Goal: Check status: Check status

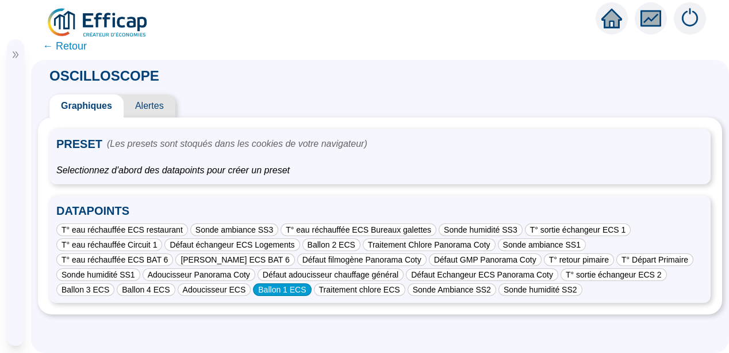
click at [253, 290] on div "Ballon 1 ECS" at bounding box center [282, 289] width 58 height 13
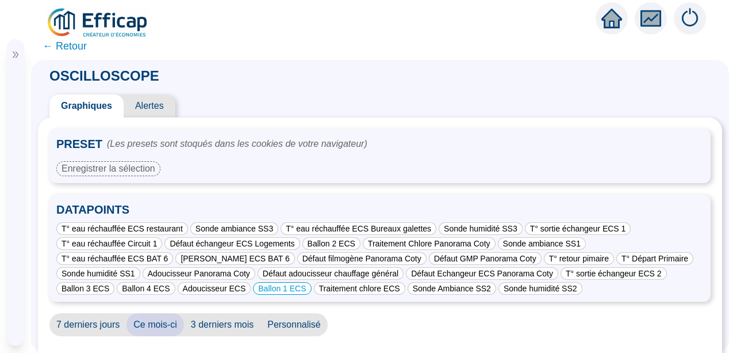
click at [438, 311] on div "PRESET (Les presets sont stoqués dans les cookies de votre navigateur) Enregist…" at bounding box center [380, 255] width 662 height 253
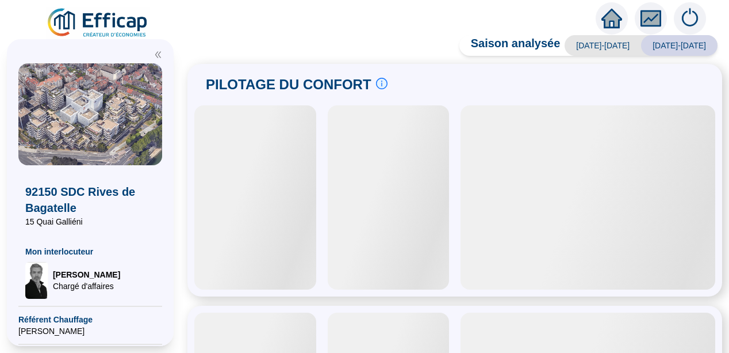
click at [181, 86] on div "92150 SDC Rives de Bagatelle 15 Quai Galliéni Mon interlocuteur [PERSON_NAME] d…" at bounding box center [90, 192] width 181 height 320
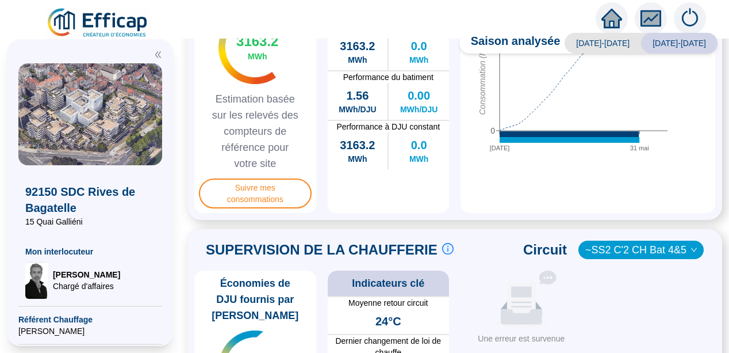
scroll to position [625, 0]
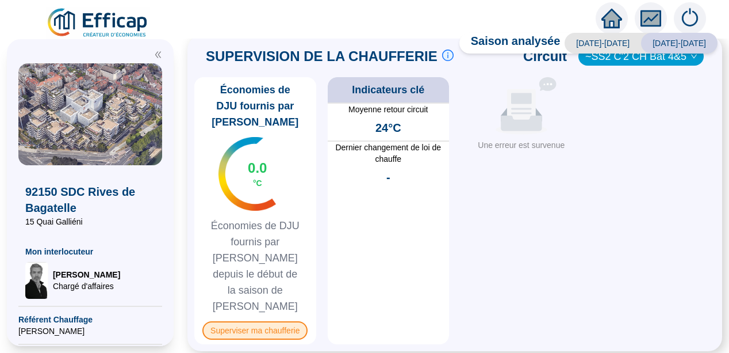
click at [261, 321] on span "Superviser ma chaufferie" at bounding box center [254, 330] width 105 height 18
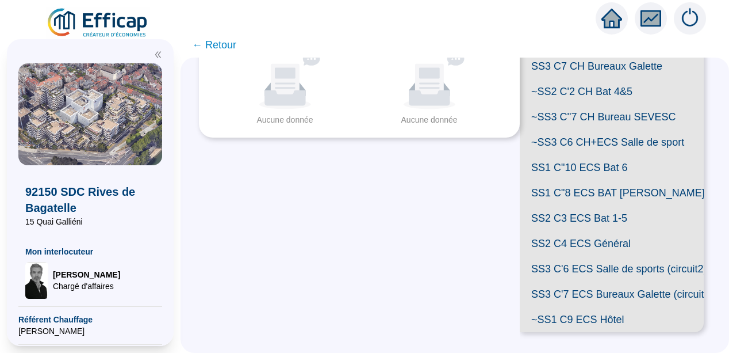
scroll to position [360, 0]
click at [606, 184] on span "SS1 C"8 ECS BAT [PERSON_NAME]" at bounding box center [612, 192] width 184 height 25
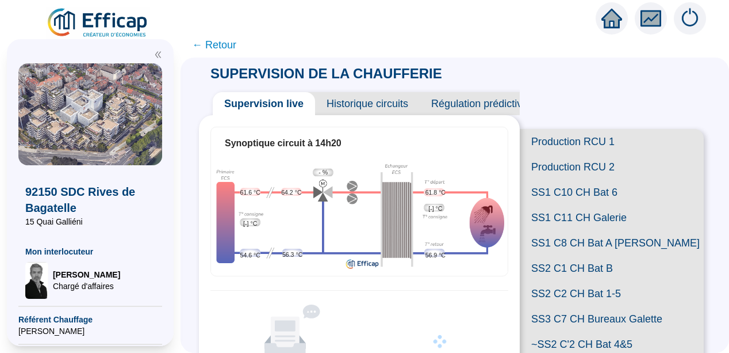
click at [377, 102] on span "Historique circuits" at bounding box center [367, 103] width 105 height 23
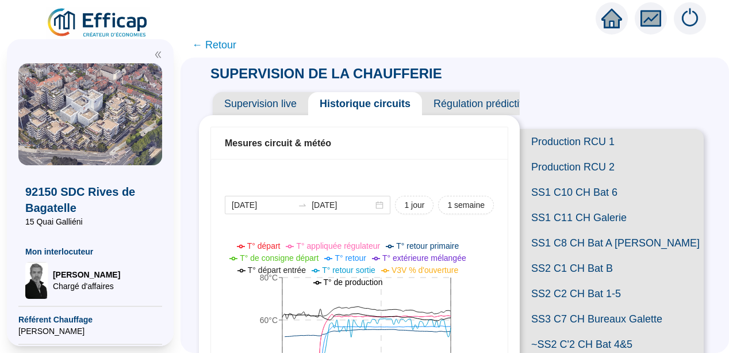
click at [160, 53] on icon "double-left" at bounding box center [158, 55] width 8 height 8
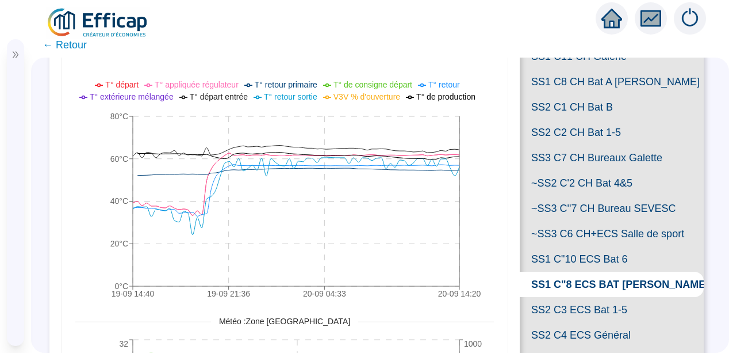
scroll to position [138, 0]
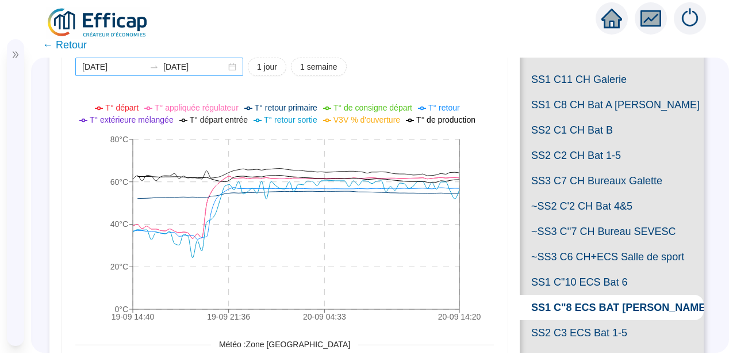
click at [231, 64] on div "2025-09-19 2025-09-20" at bounding box center [159, 67] width 168 height 18
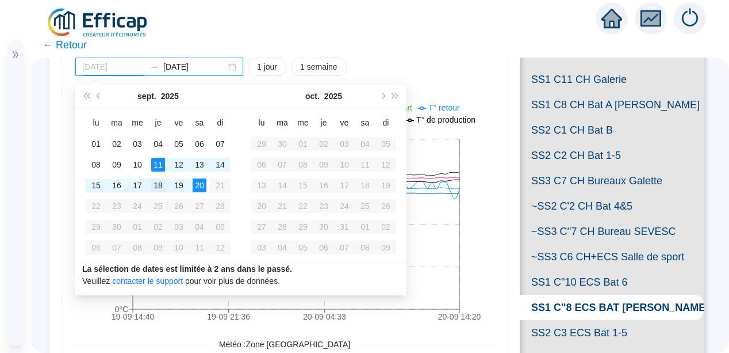
type input "2025-09-18"
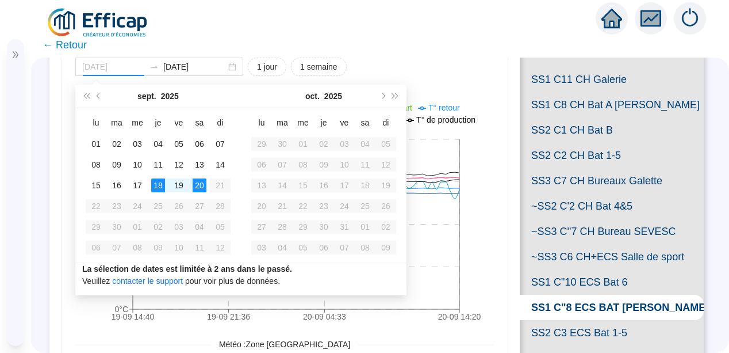
click at [155, 182] on div "18" at bounding box center [158, 185] width 14 height 14
type input "2025-09-20"
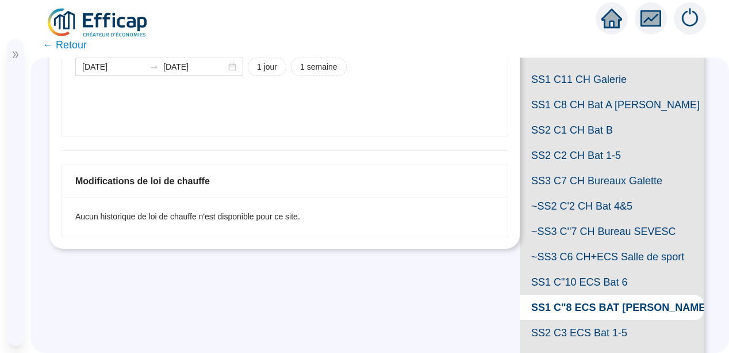
click at [453, 70] on div "2025-09-18 2025-09-20 1 jour 1 semaine" at bounding box center [284, 67] width 419 height 18
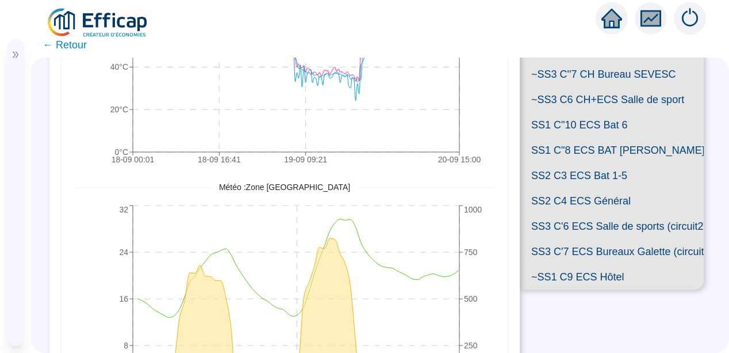
scroll to position [330, 0]
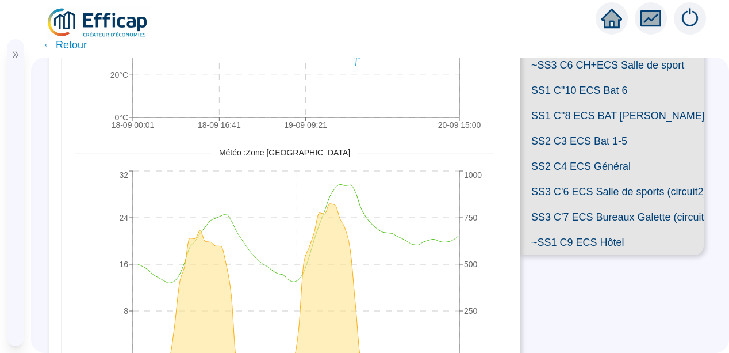
click at [601, 128] on span "SS1 C"8 ECS BAT P. Coty" at bounding box center [612, 115] width 184 height 25
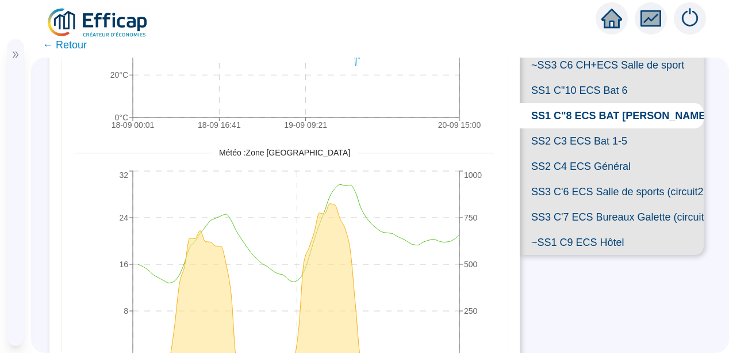
click at [607, 103] on span "SS1 C"10 ECS Bat 6" at bounding box center [612, 90] width 184 height 25
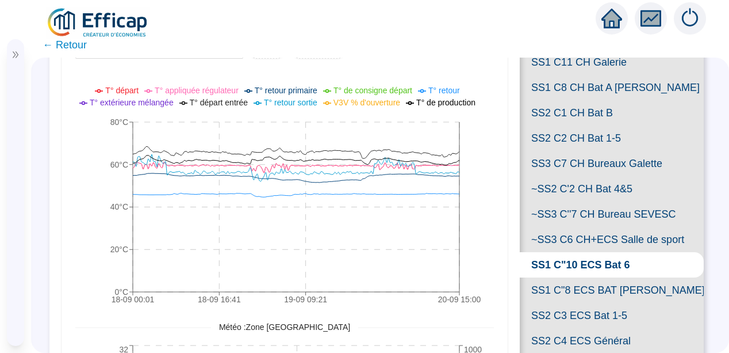
scroll to position [144, 0]
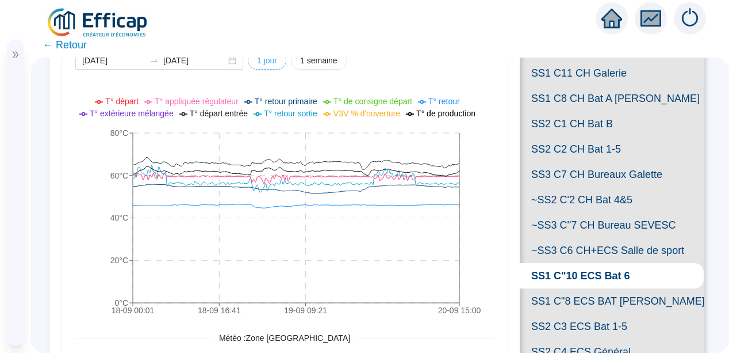
click at [265, 62] on span "1 jour" at bounding box center [267, 61] width 20 height 12
type input "2025-09-19"
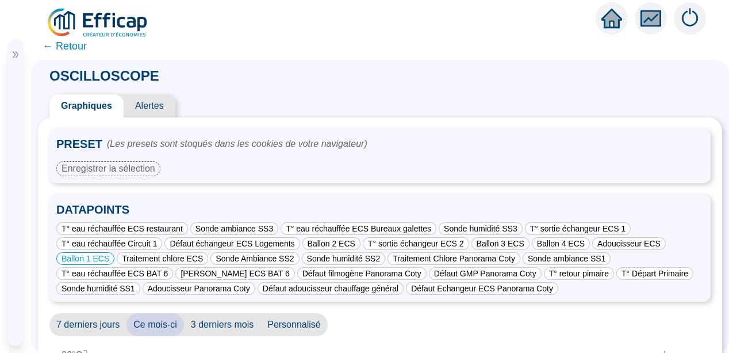
scroll to position [23, 0]
